Goal: Task Accomplishment & Management: Complete application form

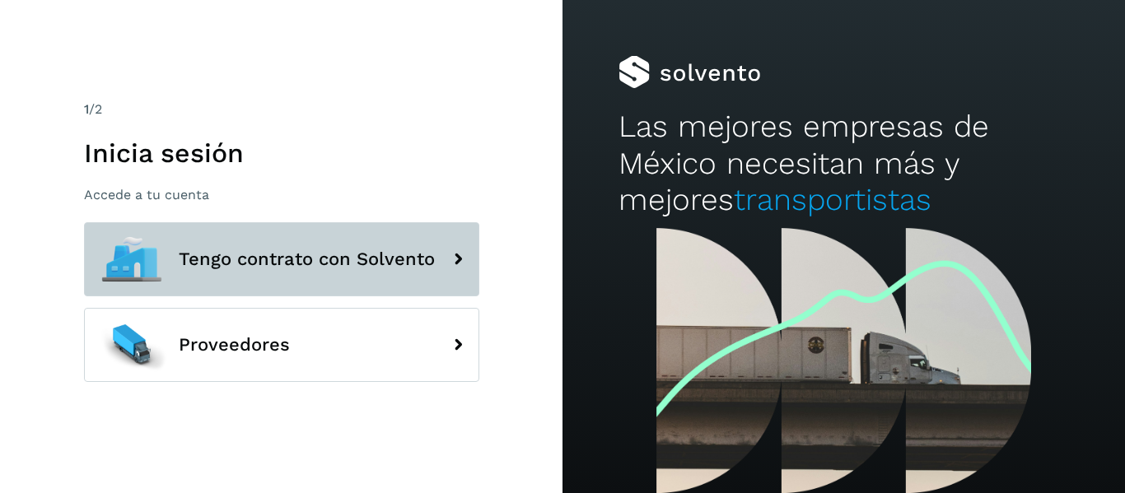
click at [356, 260] on span "Tengo contrato con Solvento" at bounding box center [307, 259] width 256 height 20
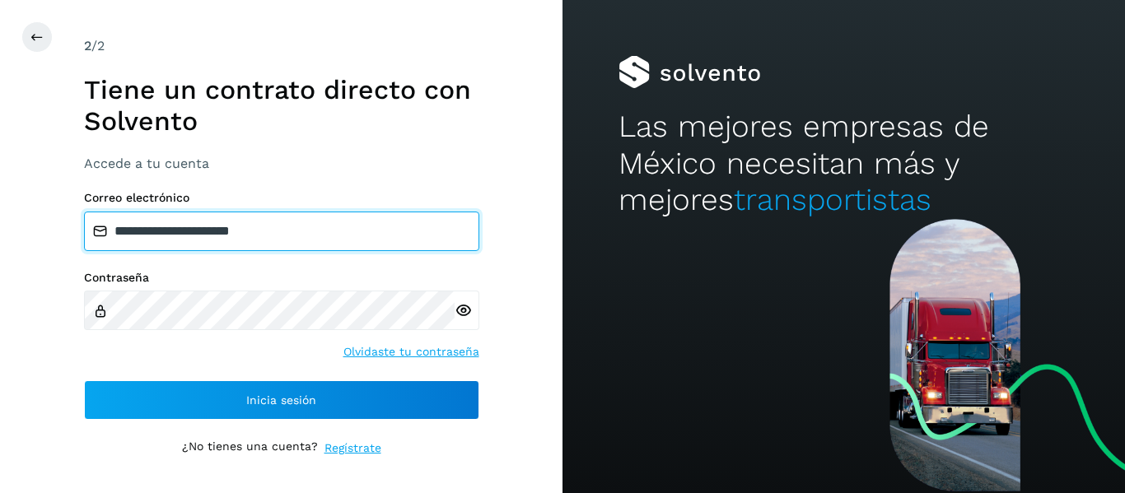
click at [314, 229] on input "**********" at bounding box center [281, 232] width 395 height 40
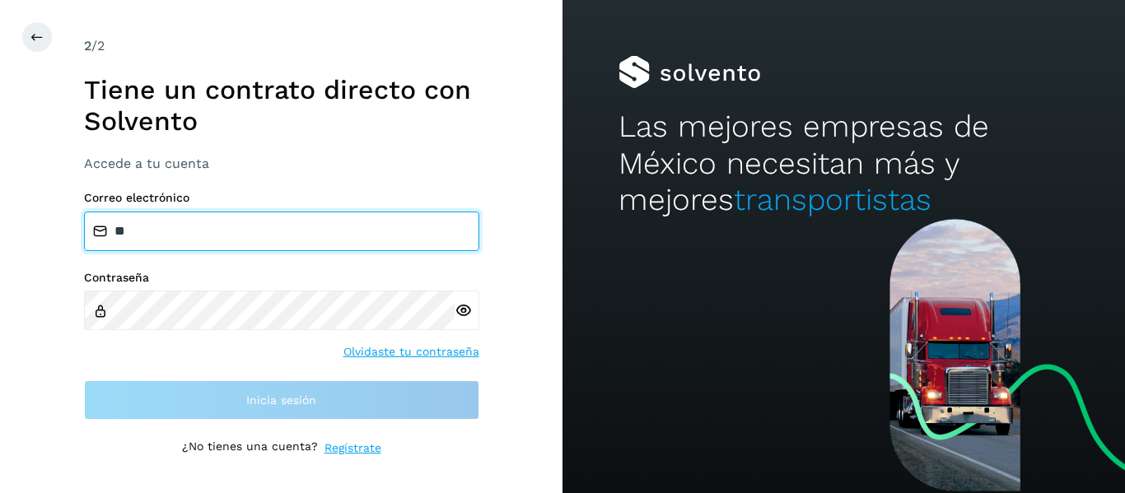
type input "*"
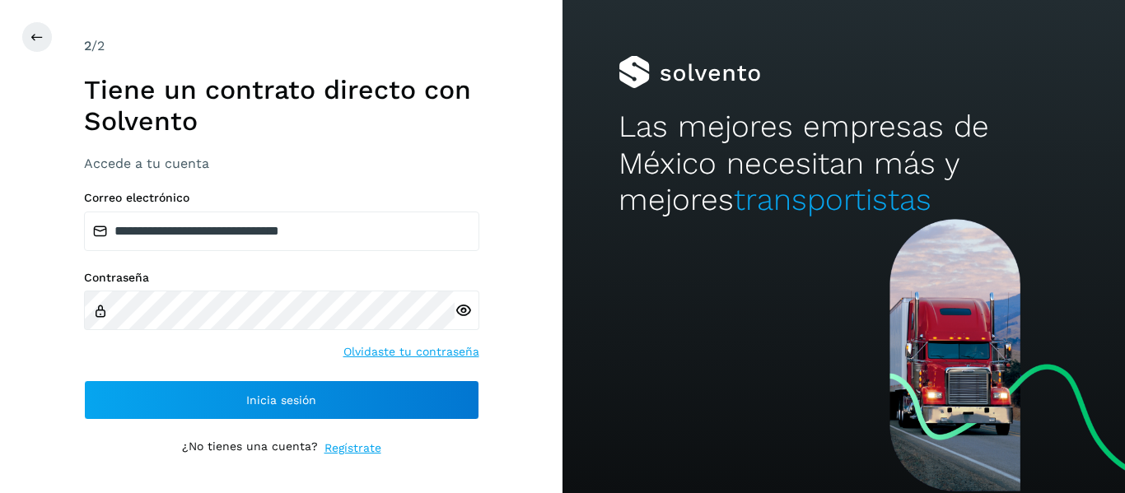
click at [464, 310] on icon at bounding box center [462, 310] width 17 height 17
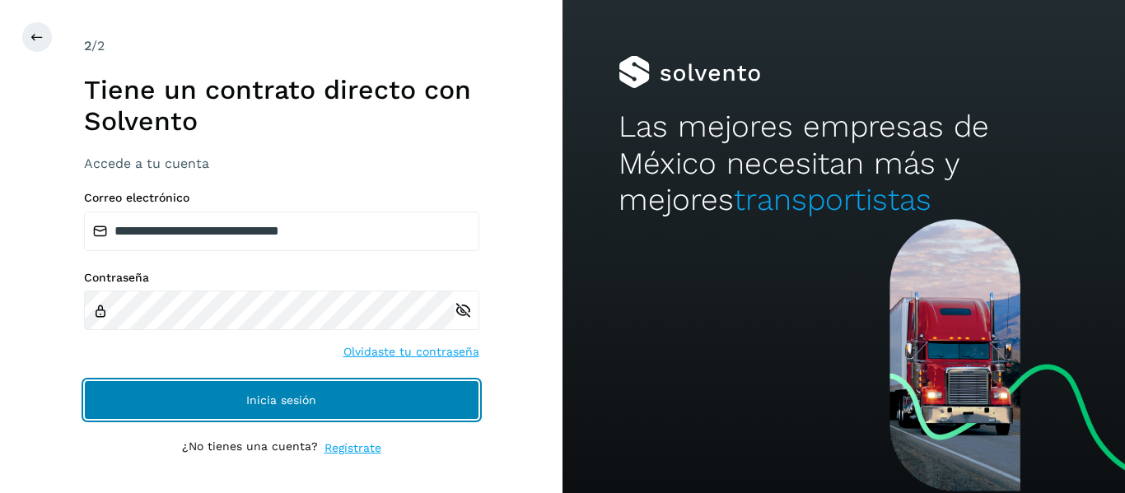
click at [290, 398] on span "Inicia sesión" at bounding box center [281, 400] width 70 height 12
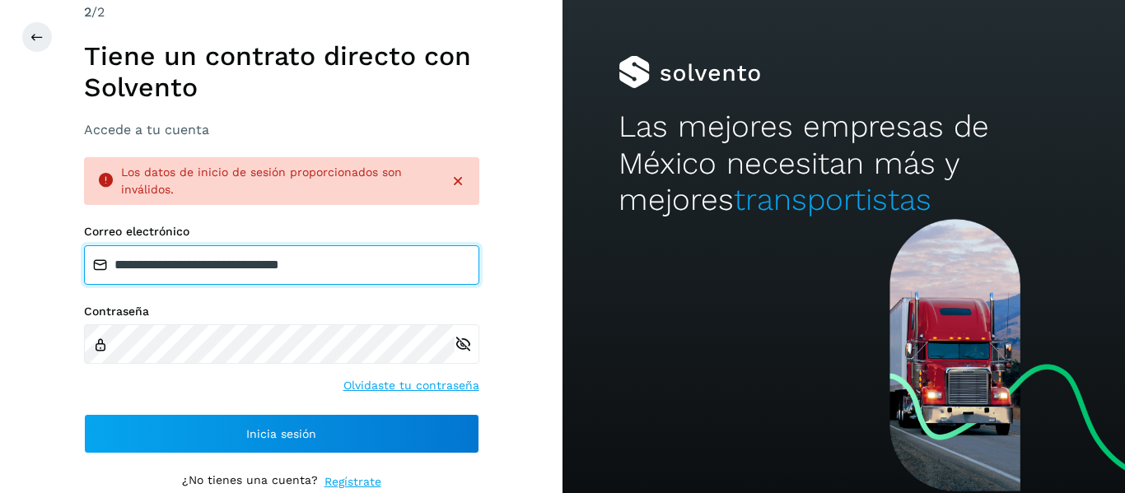
click at [226, 263] on input "**********" at bounding box center [281, 265] width 395 height 40
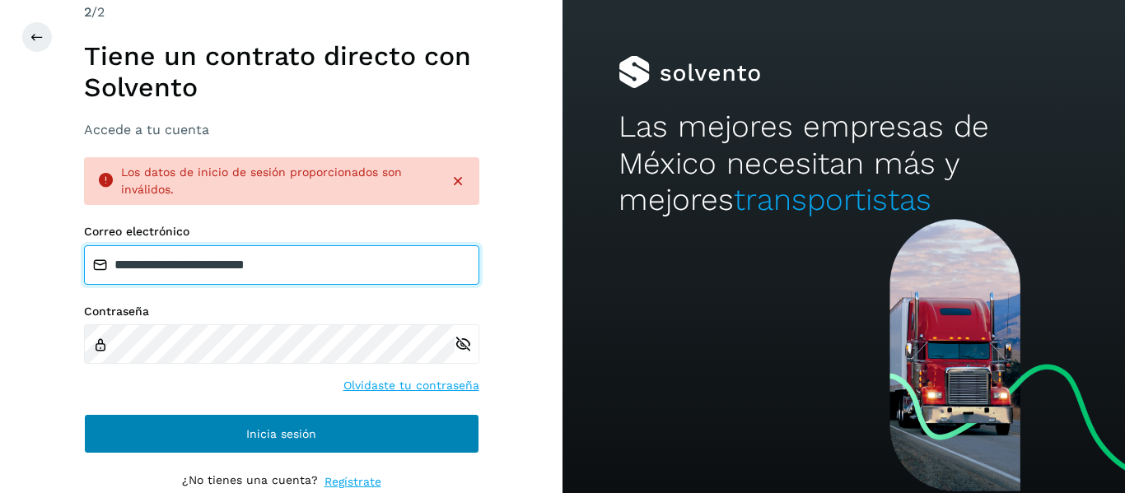
type input "**********"
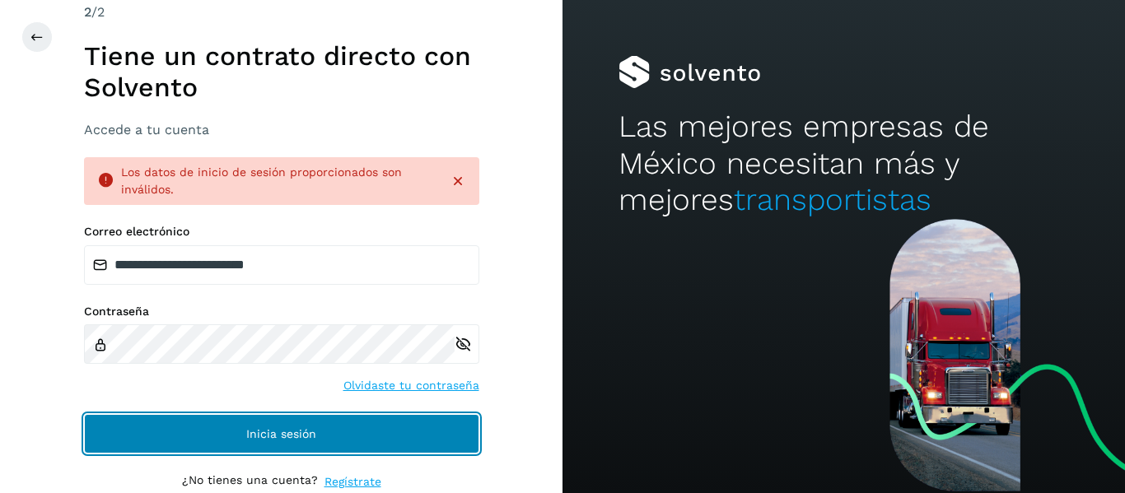
click at [301, 436] on span "Inicia sesión" at bounding box center [281, 434] width 70 height 12
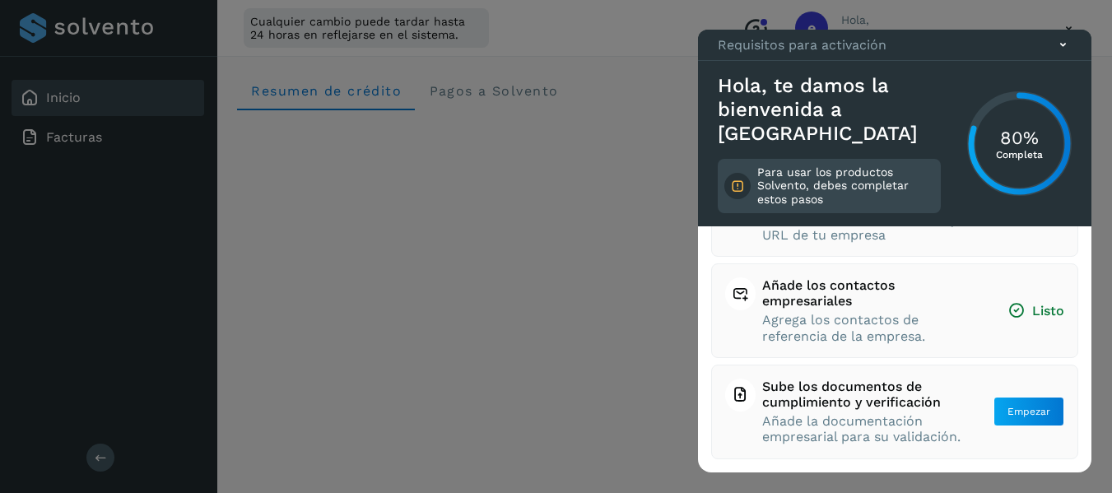
scroll to position [262, 0]
click at [1015, 404] on span "Empezar" at bounding box center [1029, 411] width 43 height 15
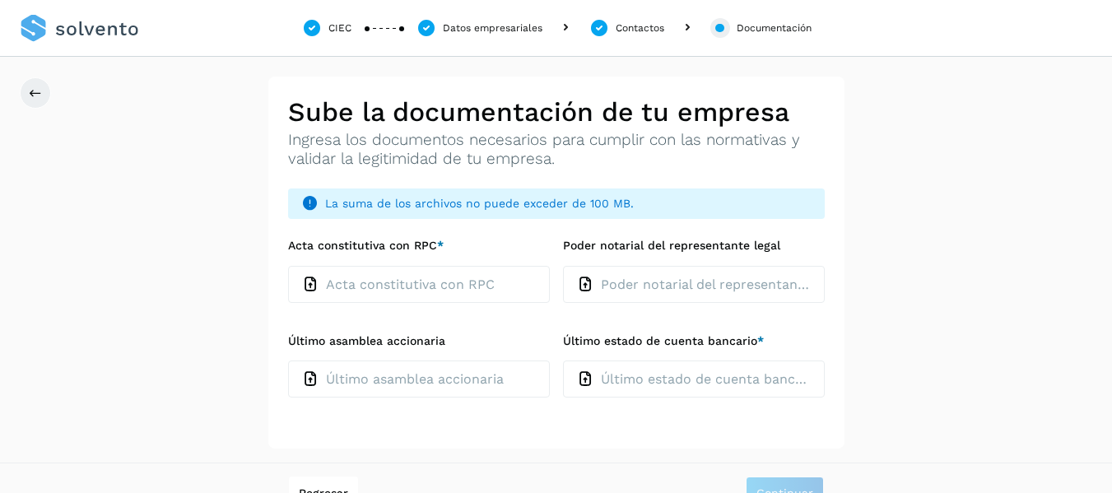
click at [773, 27] on div "Documentación" at bounding box center [774, 28] width 75 height 15
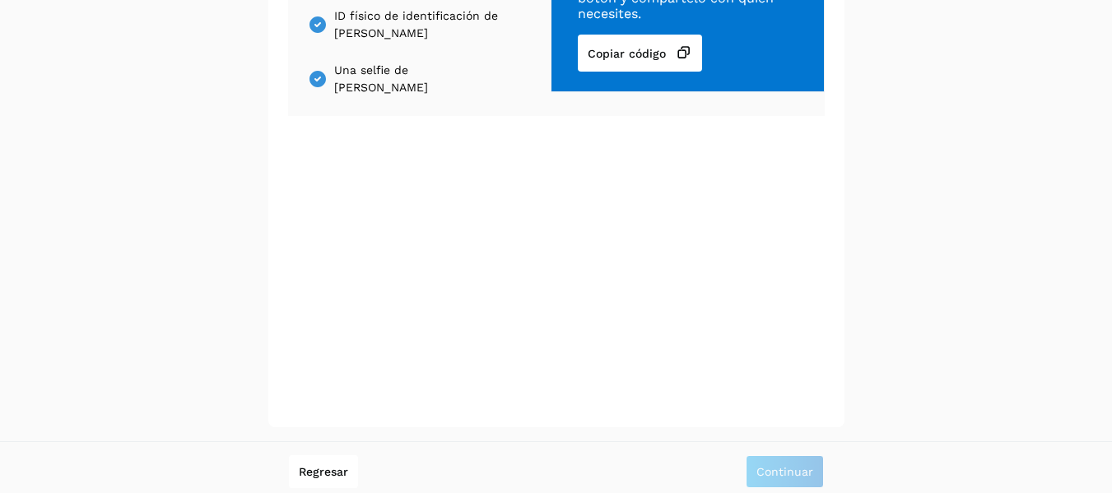
scroll to position [281, 0]
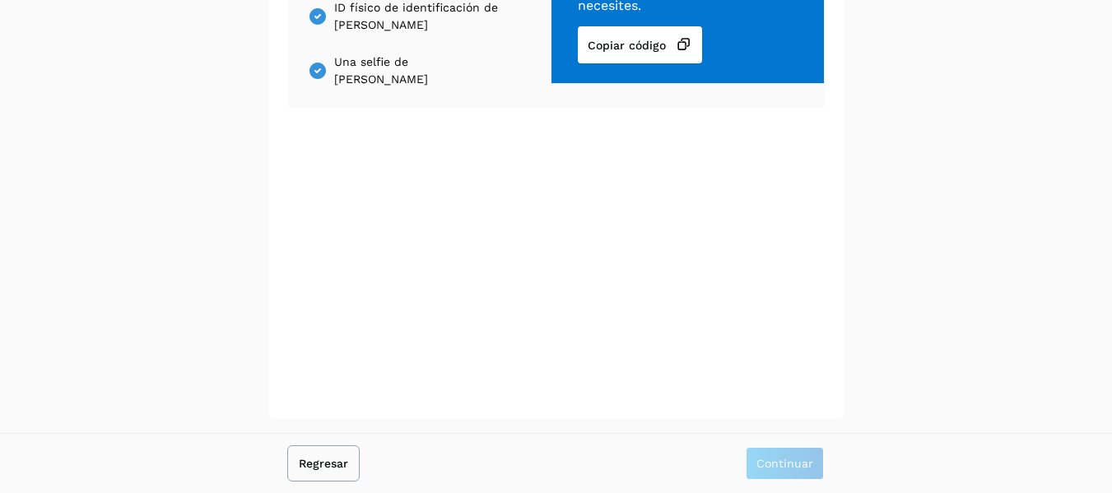
click at [333, 464] on span "Regresar" at bounding box center [323, 464] width 49 height 12
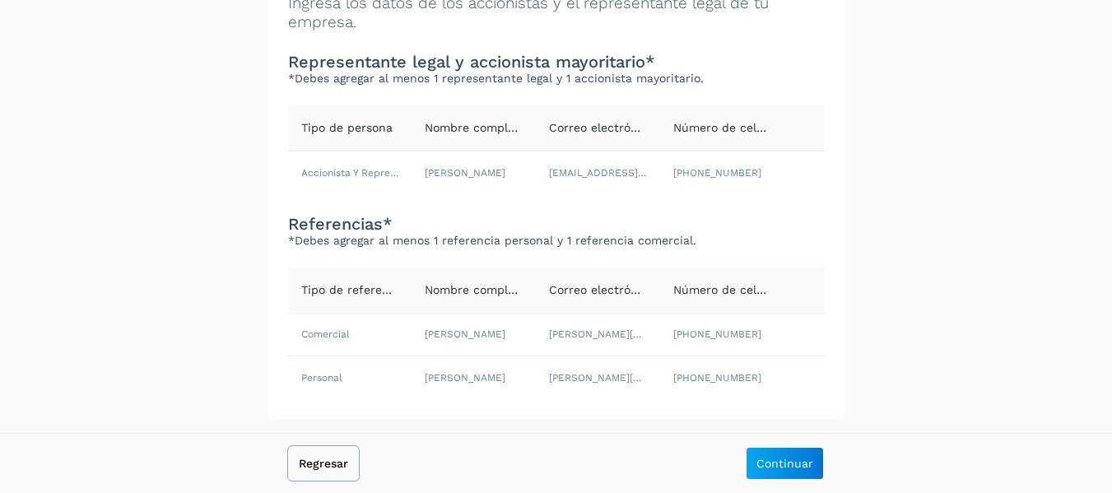
scroll to position [137, 0]
click at [795, 459] on span "Continuar" at bounding box center [785, 464] width 57 height 12
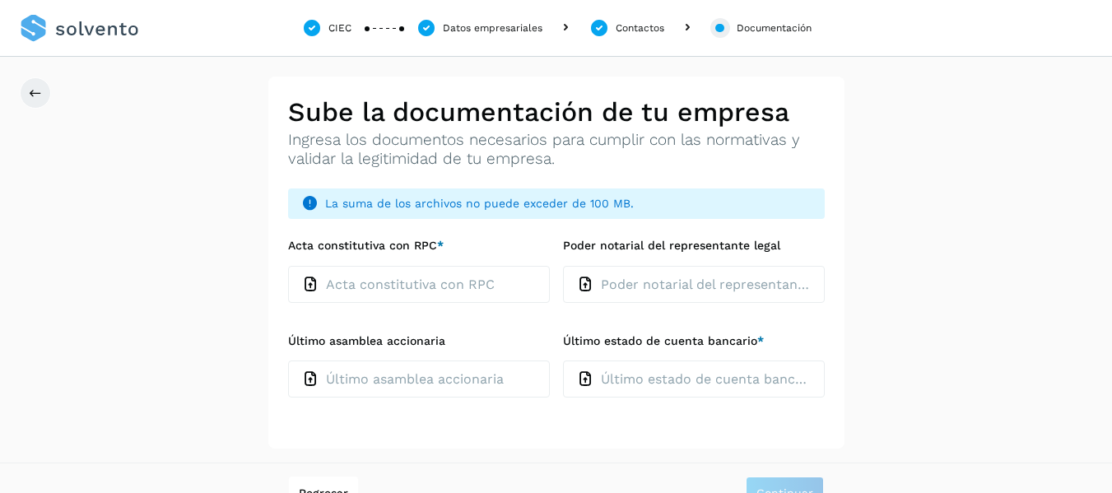
scroll to position [30, 0]
